Goal: Transaction & Acquisition: Purchase product/service

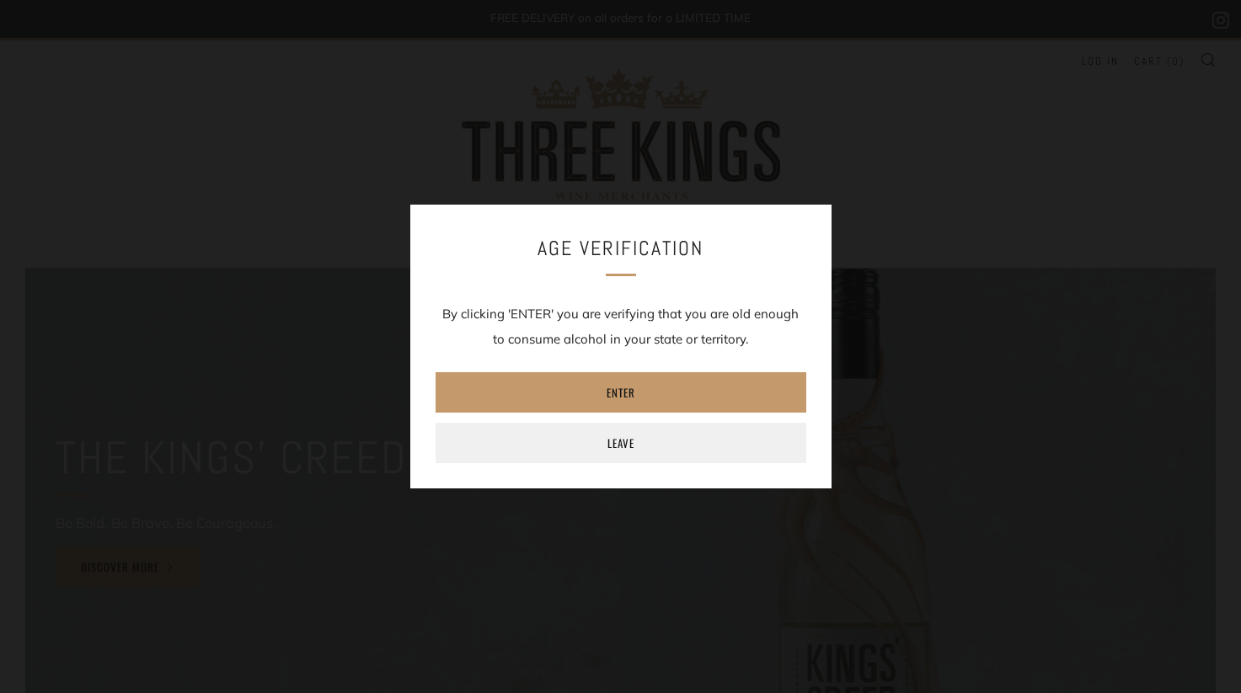
click at [614, 369] on div "Age verification By clicking 'ENTER' you are verifying that you are old enough …" at bounding box center [620, 347] width 421 height 284
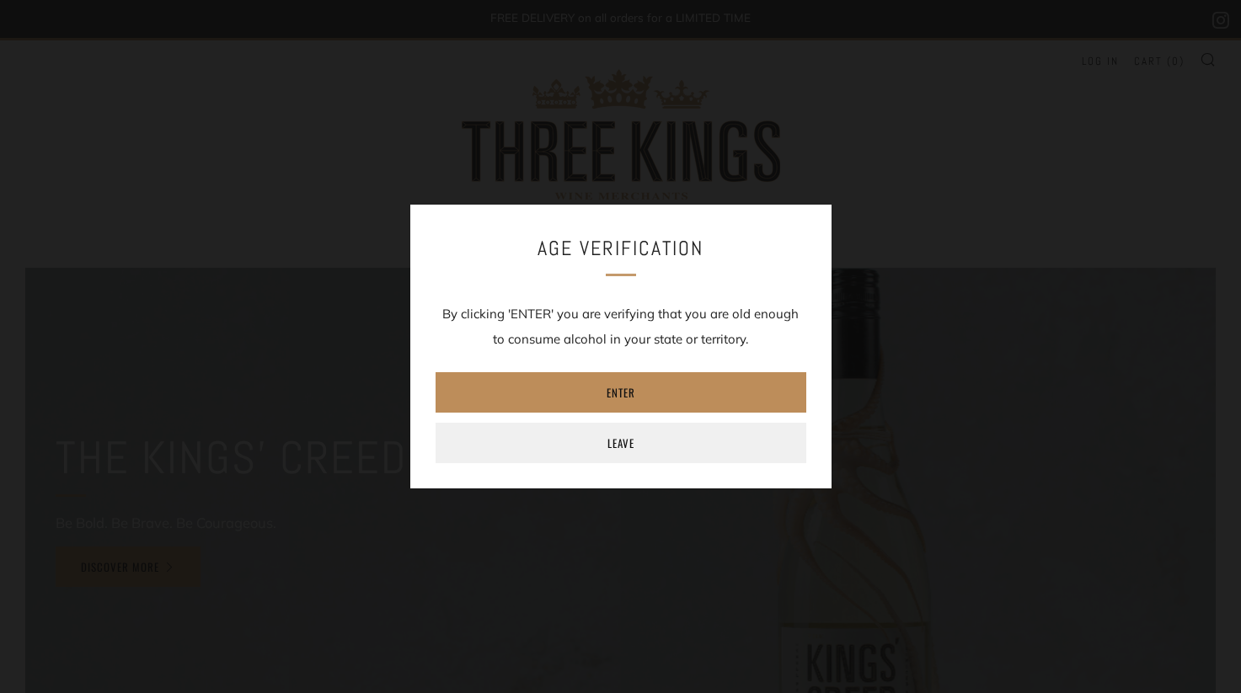
click at [613, 397] on link "Enter" at bounding box center [620, 392] width 371 height 40
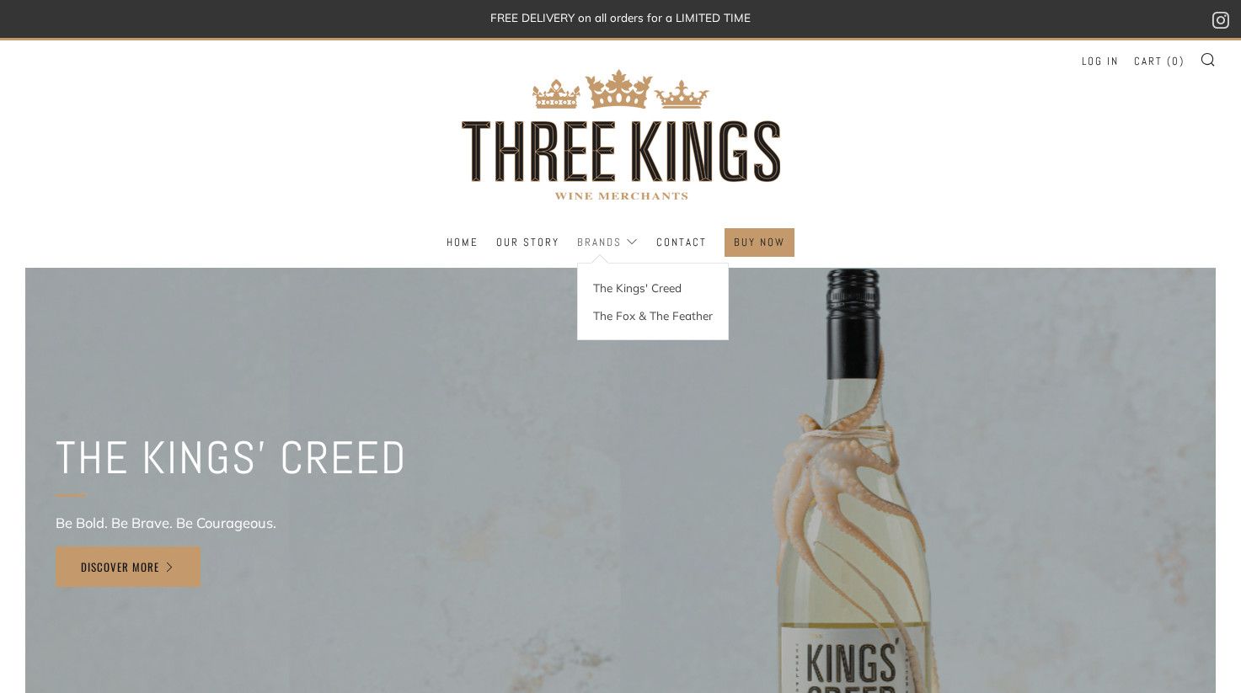
click at [614, 246] on link "Brands" at bounding box center [607, 242] width 61 height 27
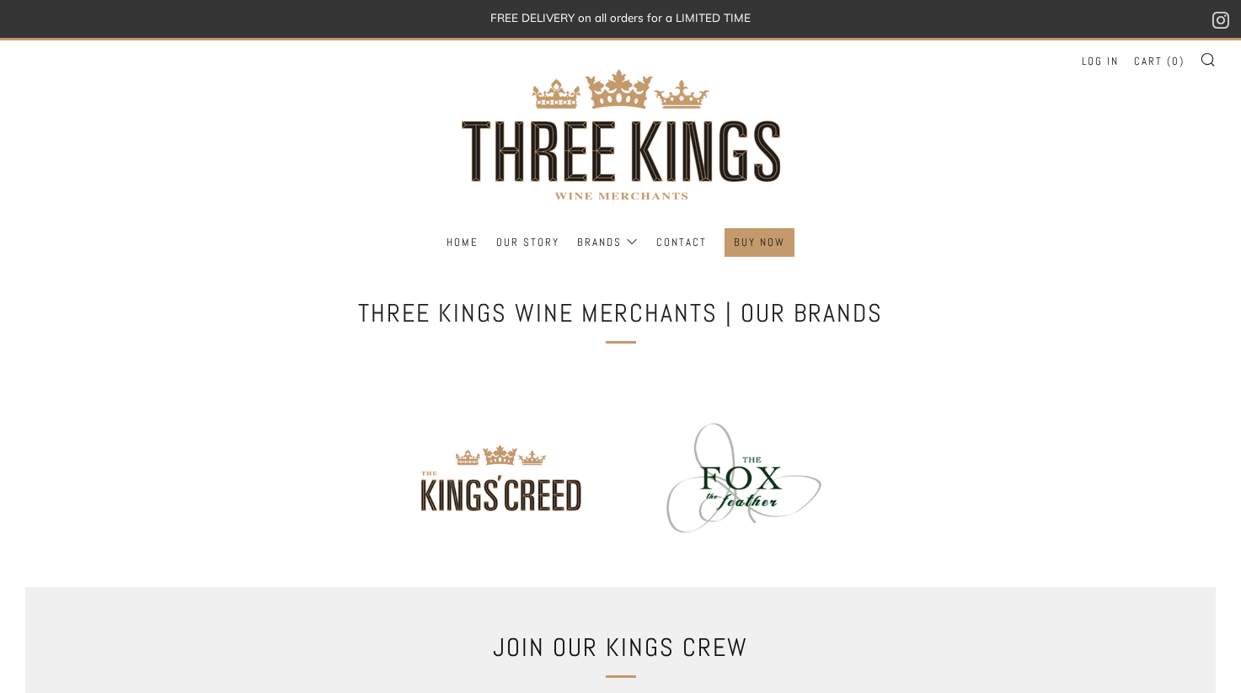
click at [263, 306] on div "Three Kings Wine Merchants | Our Brands" at bounding box center [620, 331] width 1241 height 76
click at [766, 249] on link "BUY NOW" at bounding box center [759, 242] width 51 height 27
